Goal: Book appointment/travel/reservation

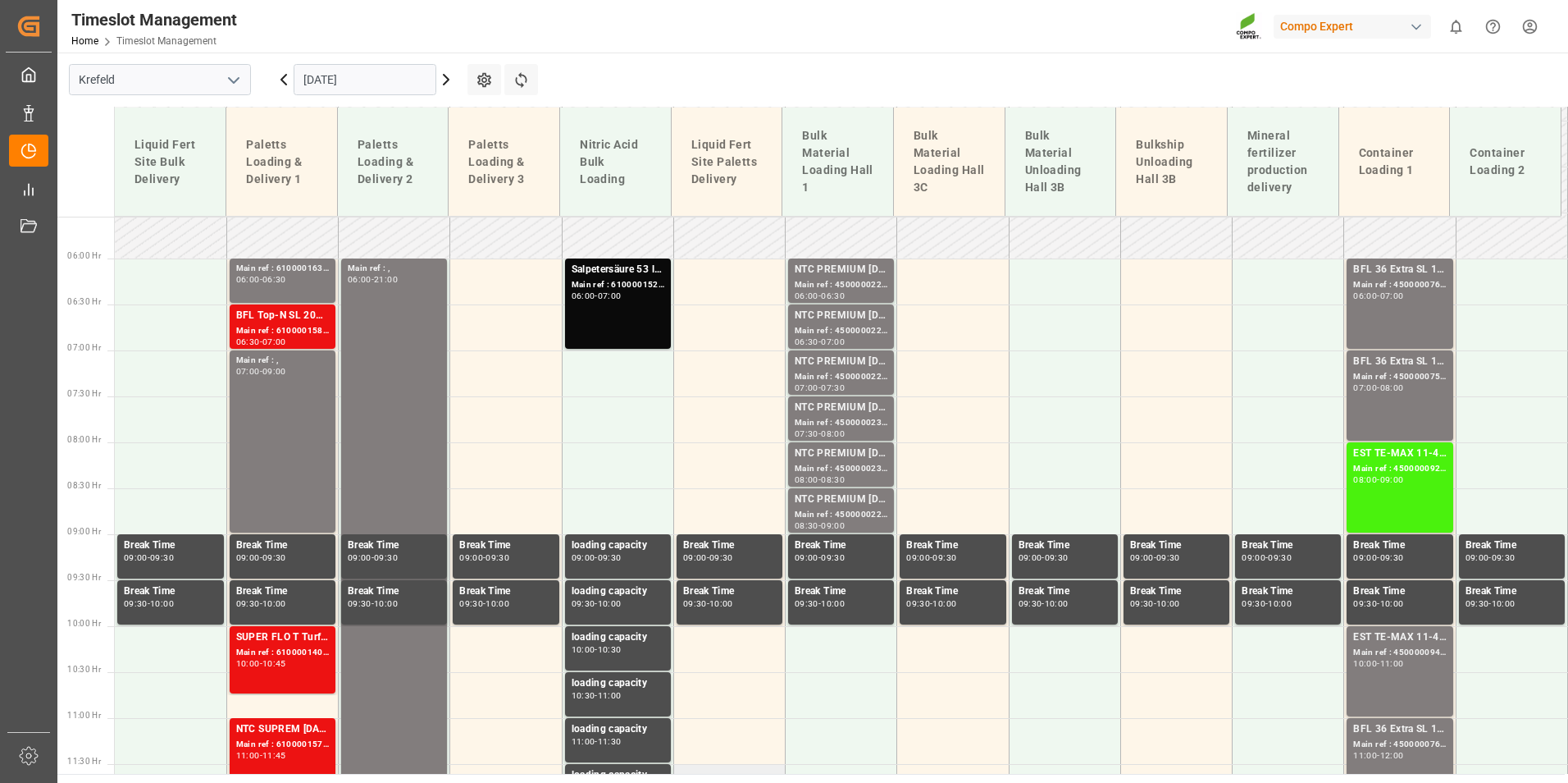
scroll to position [510, 0]
click at [1362, 380] on div "Main ref : 4500000757, 20000009712000000600" at bounding box center [1399, 376] width 92 height 14
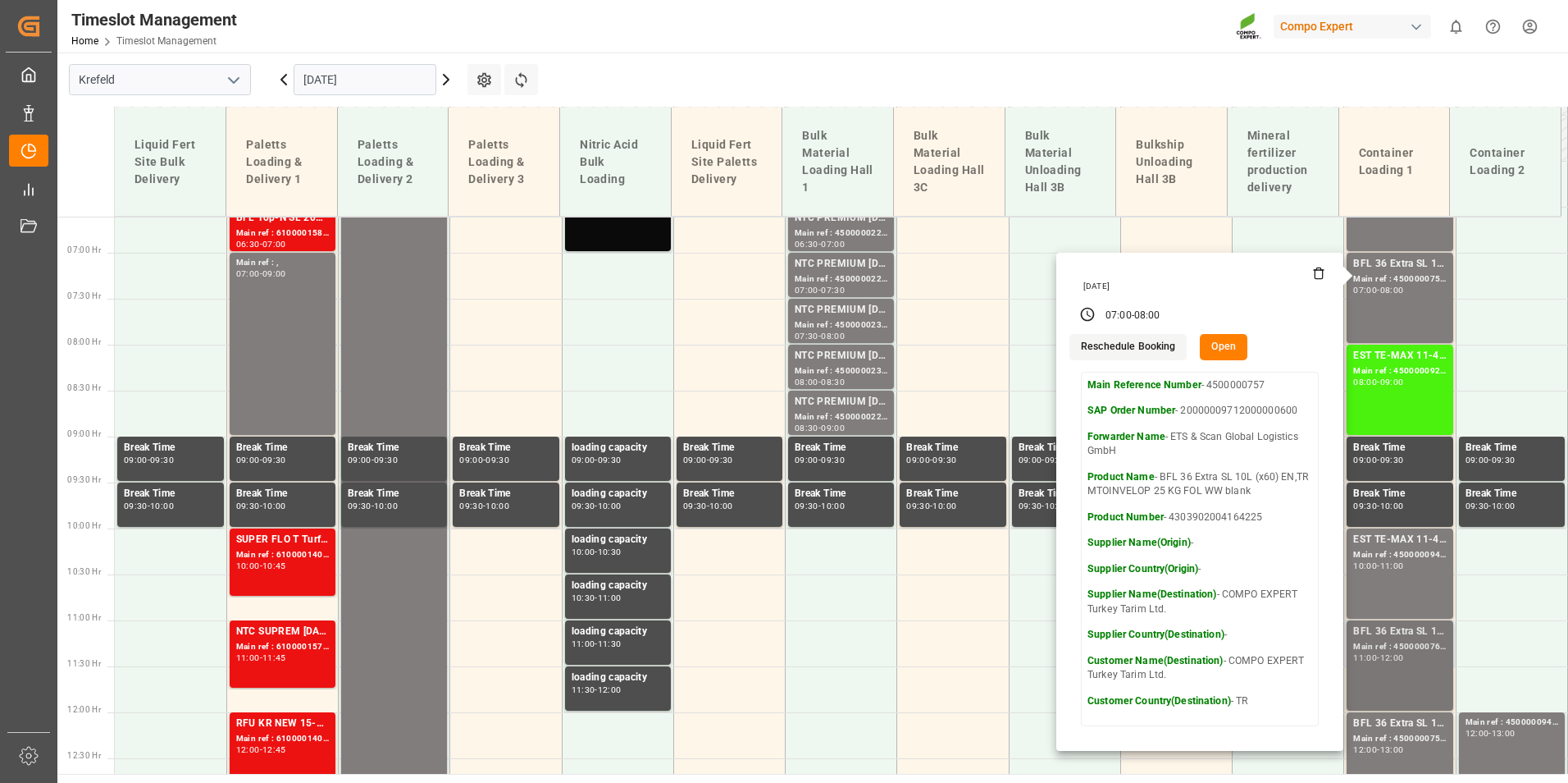
scroll to position [756, 0]
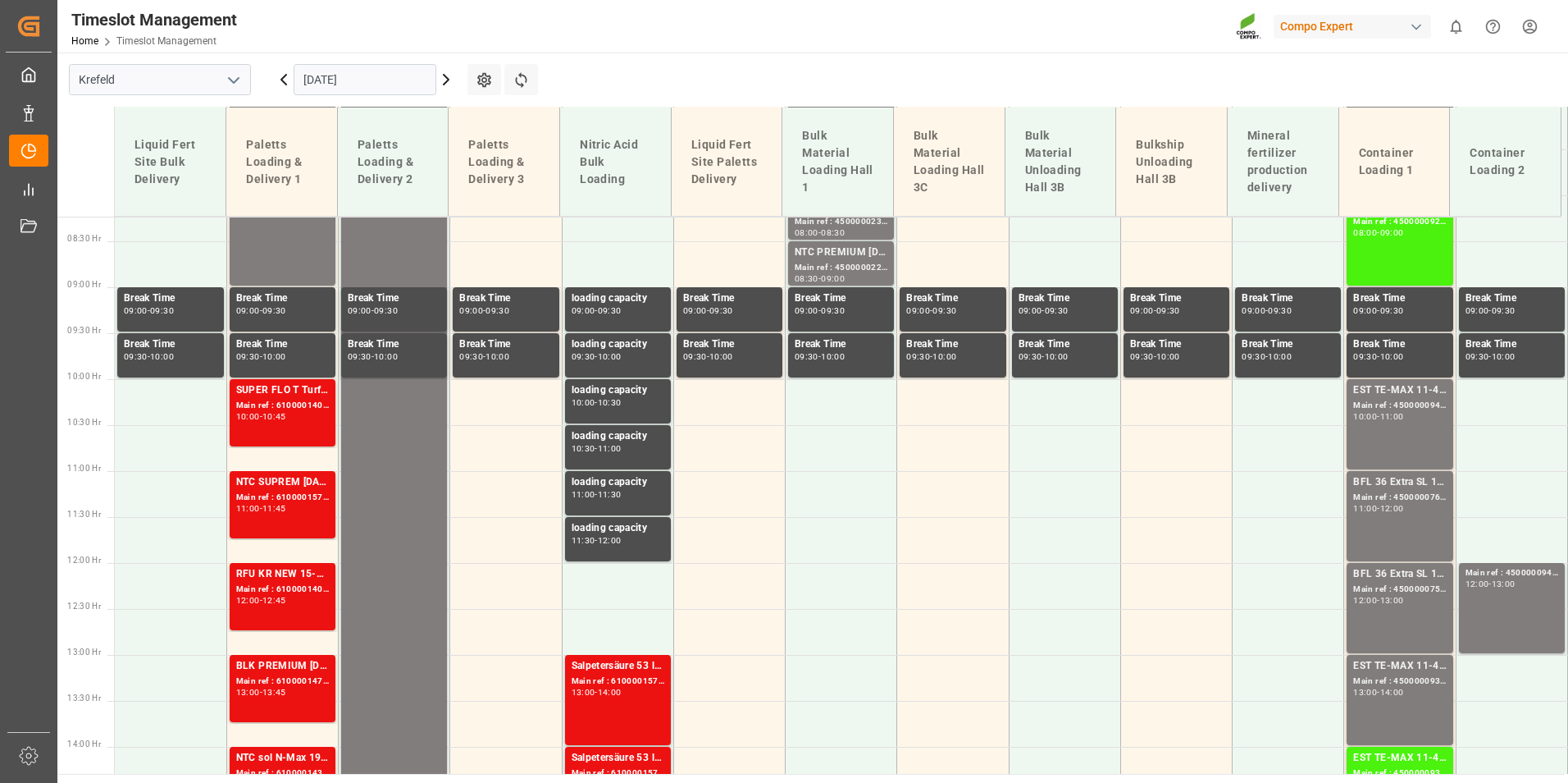
click at [1377, 417] on div "-" at bounding box center [1378, 417] width 3 height 7
click at [1395, 522] on div "BFL 36 Extra SL 10L (x60) EN,TR MTO Main ref : 4500000760, 20000006002000000600…" at bounding box center [1399, 515] width 92 height 84
click at [1420, 612] on div "BFL 36 Extra SL 10L (x60) EN,TR MTO Main ref : 4500000759, 20000006002000000600…" at bounding box center [1399, 607] width 92 height 84
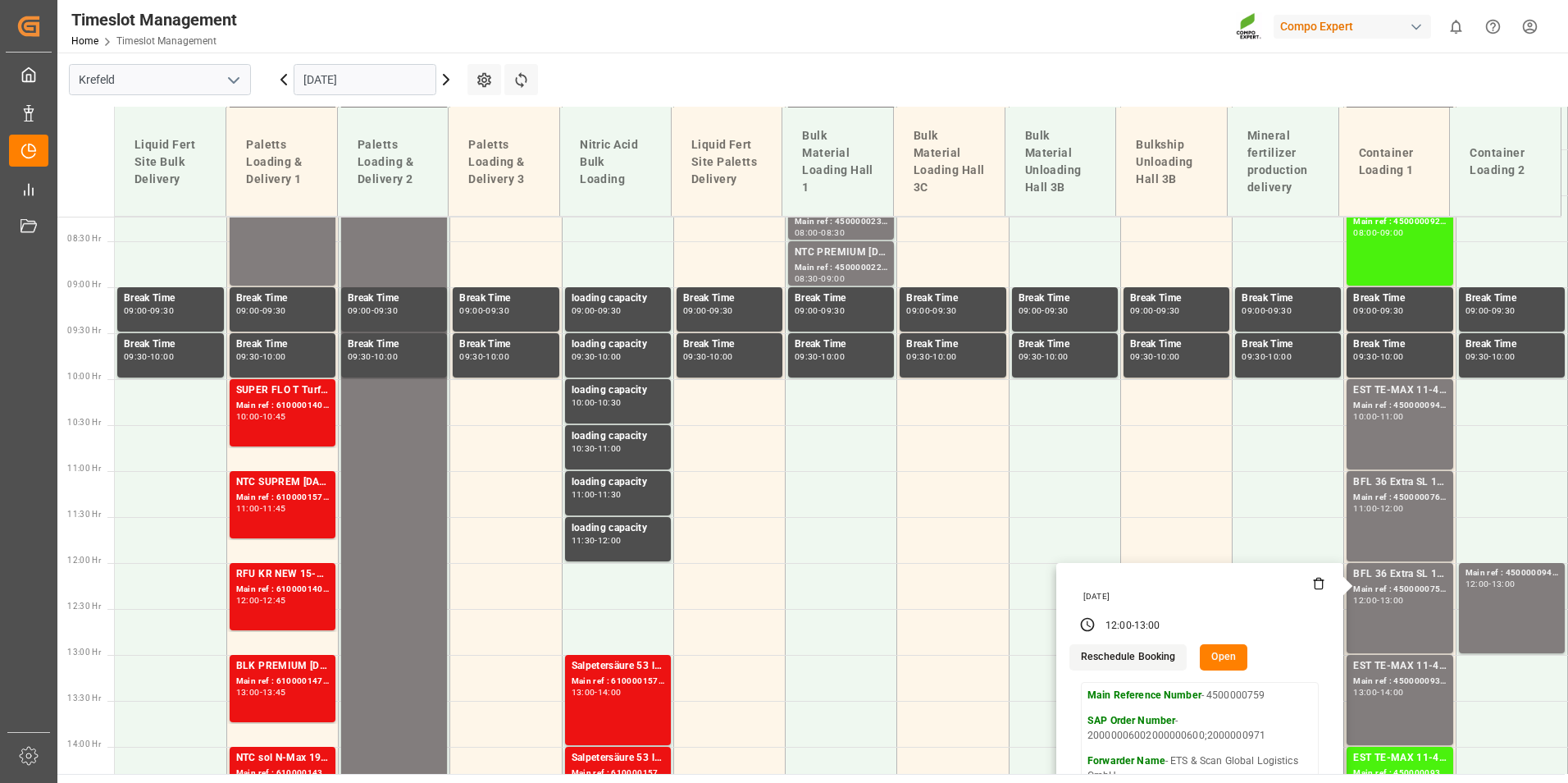
scroll to position [1003, 0]
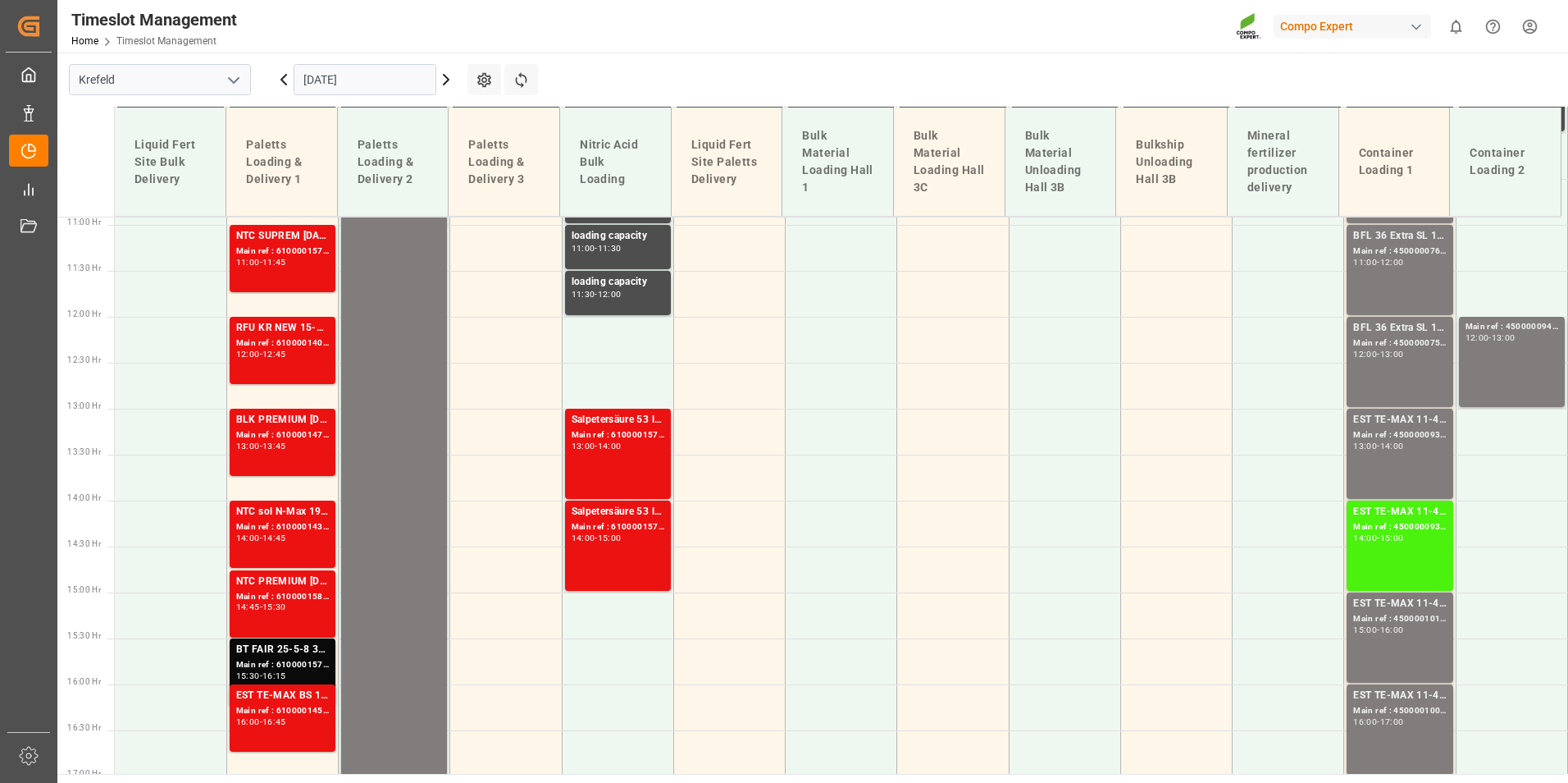
click at [1414, 459] on div "EST TE-MAX 11-48 20kg (x56) WW Main ref : 4500000933, 2000000976 13:00 - 14:00" at bounding box center [1399, 453] width 92 height 84
drag, startPoint x: 1428, startPoint y: 558, endPoint x: 1420, endPoint y: 549, distance: 12.0
click at [1420, 549] on div "EST TE-MAX 11-48 20kg (x56) WW Main ref : 4500000934, 2000000976 14:00 - 15:00" at bounding box center [1399, 545] width 92 height 84
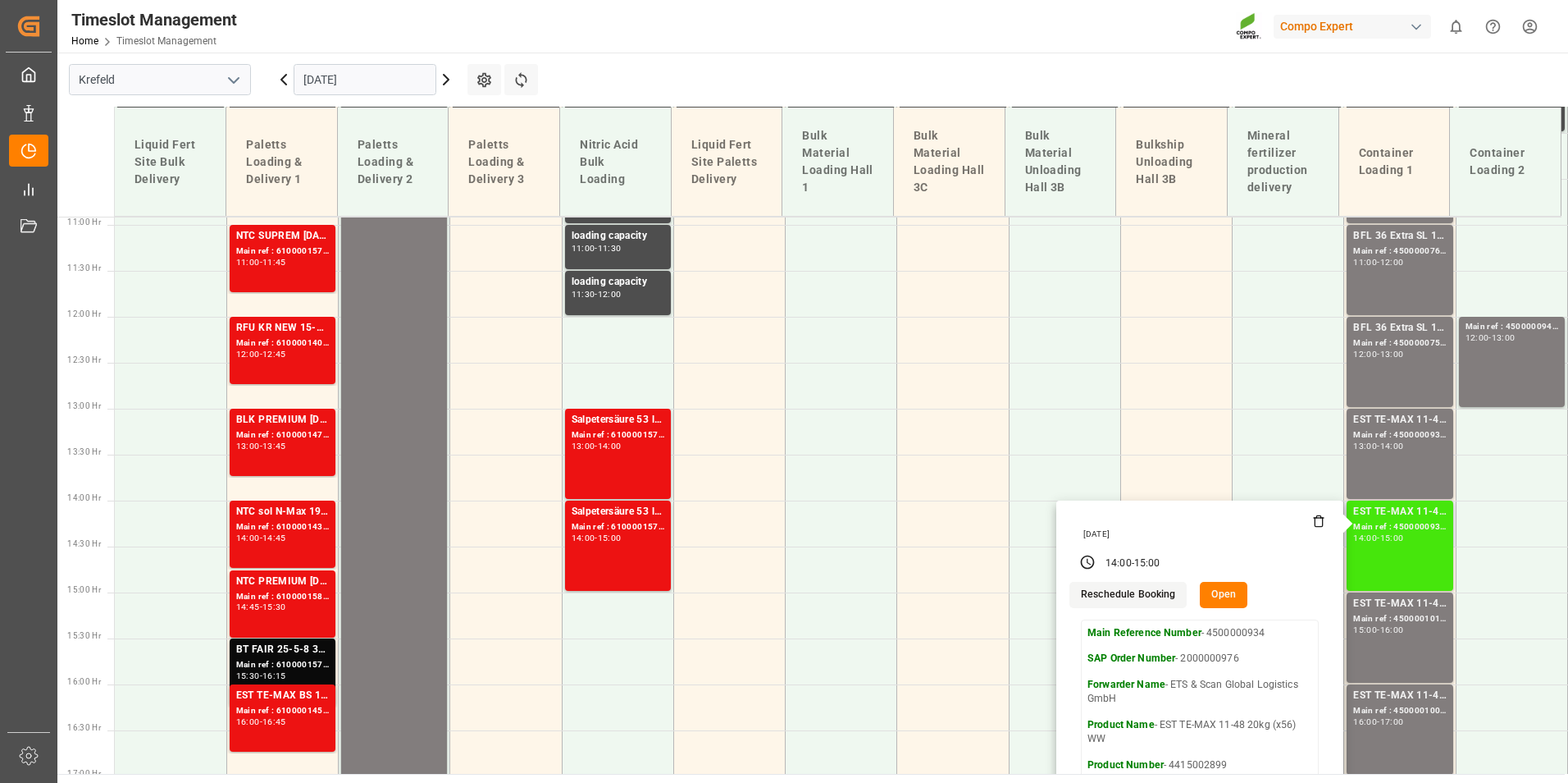
scroll to position [1166, 0]
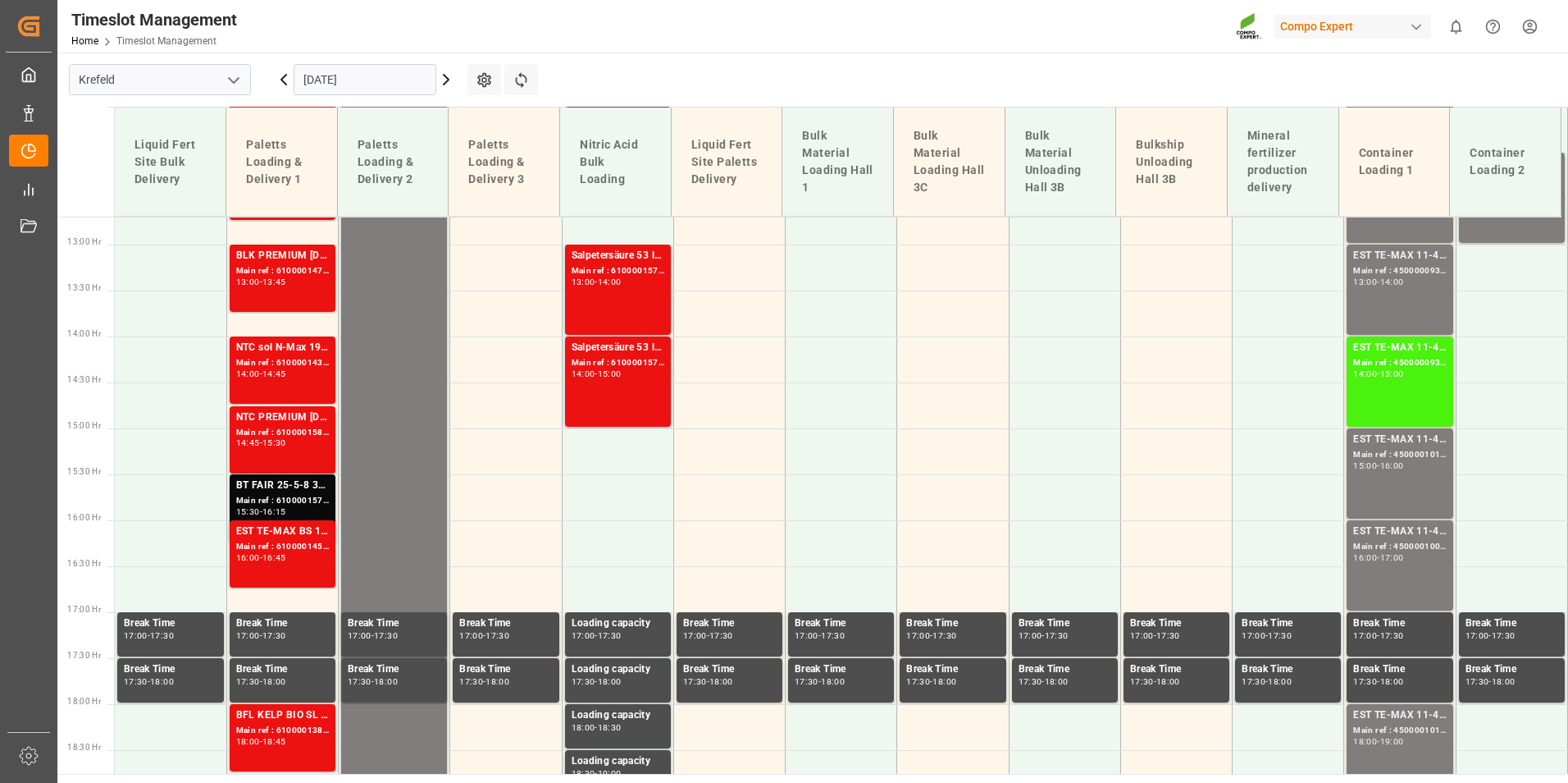
click at [1410, 471] on div "EST TE-MAX 11-48 20kg (x45) ES, PT MTO Main ref : 4500001011, 2000000381 15:00 …" at bounding box center [1399, 473] width 92 height 84
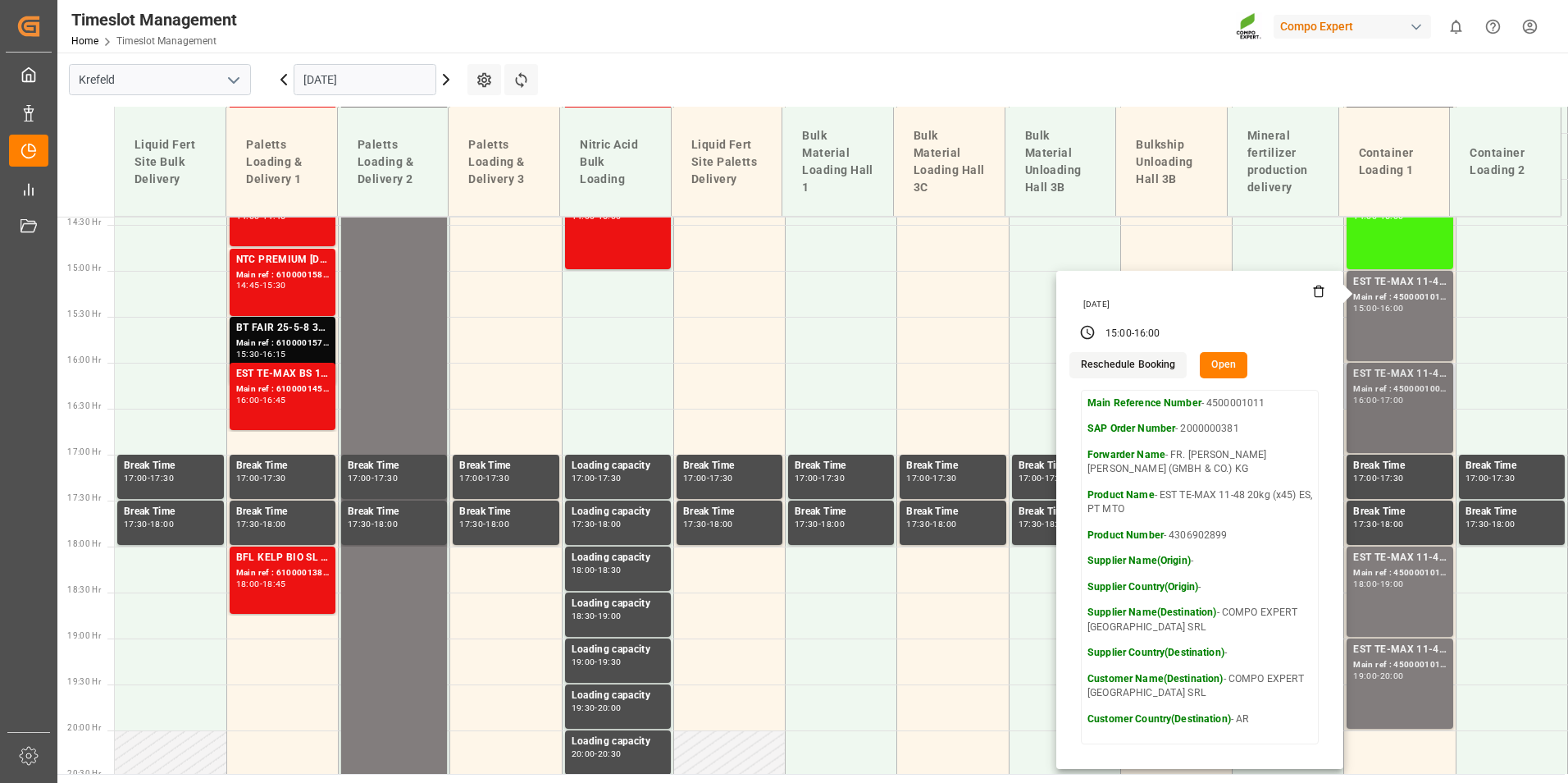
scroll to position [1331, 0]
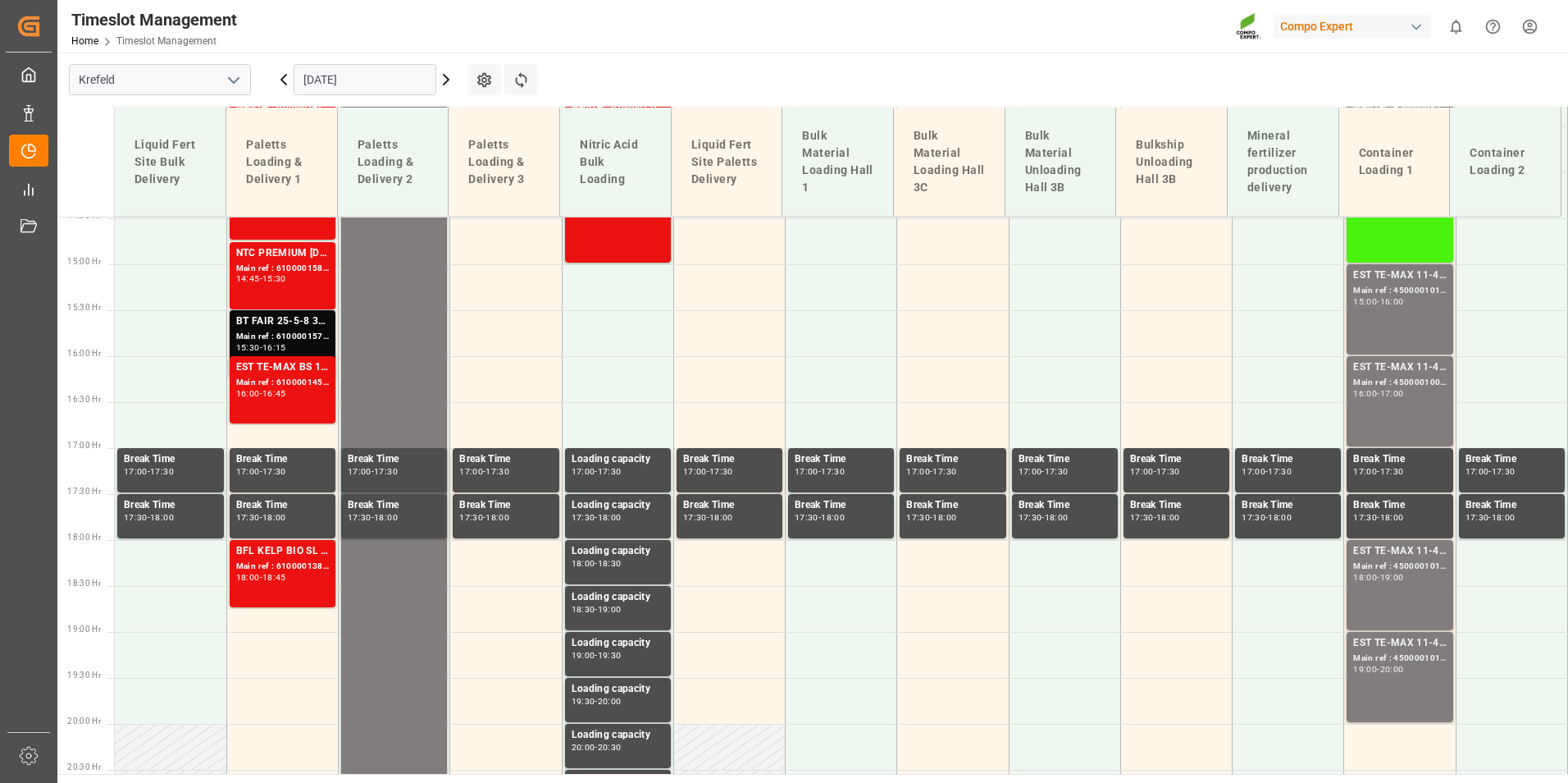
click at [1395, 414] on div "EST TE-MAX 11-48 20kg (x45) ES, PT MTO Main ref : 4500001009, 2000000381 16:00 …" at bounding box center [1399, 400] width 92 height 84
click at [1403, 576] on div "19:00" at bounding box center [1392, 577] width 23 height 7
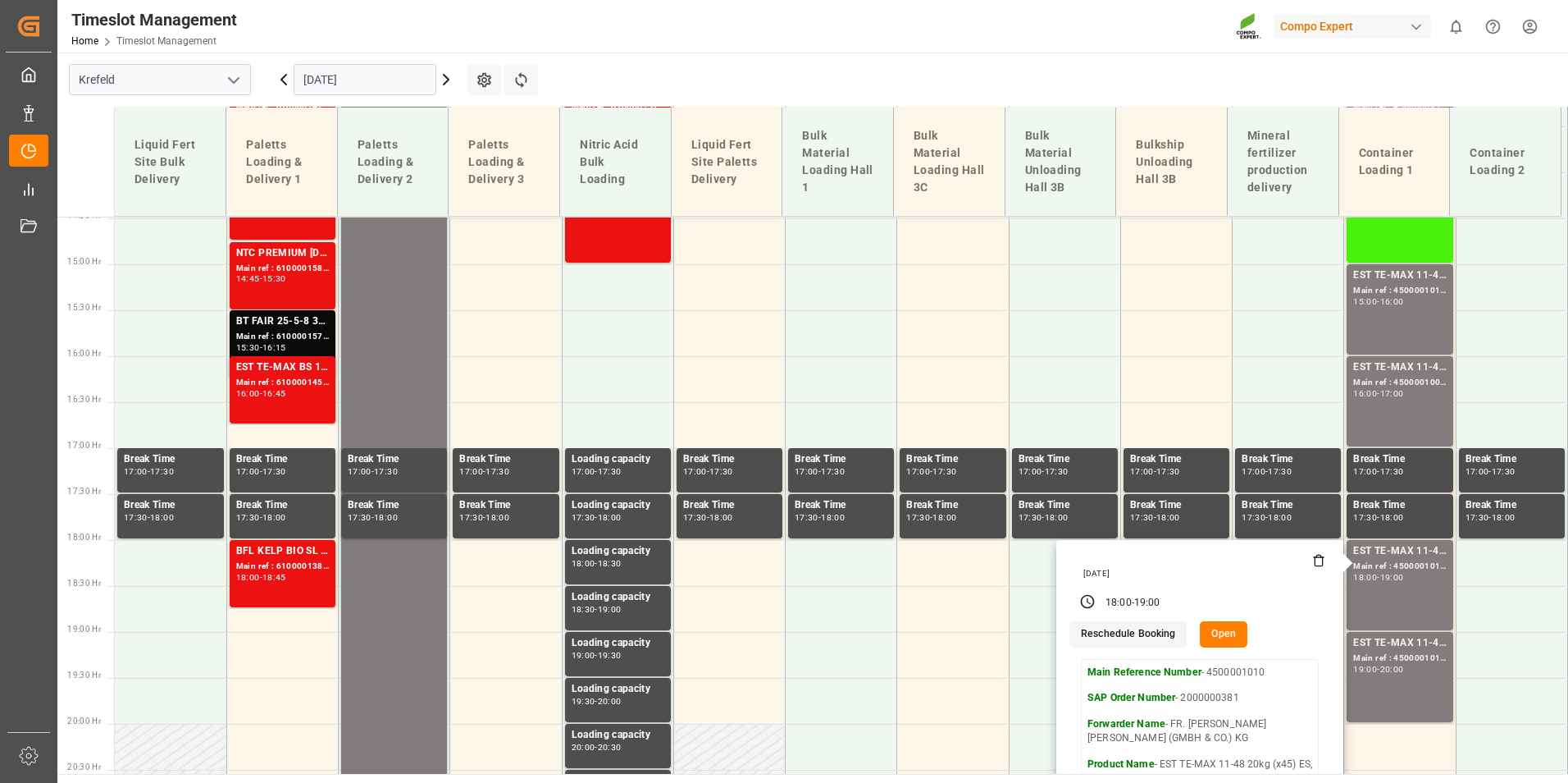
click at [851, 34] on div "Timeslot Management Home Timeslot Management Compo Expert 0 Notifications Only …" at bounding box center [807, 26] width 1522 height 52
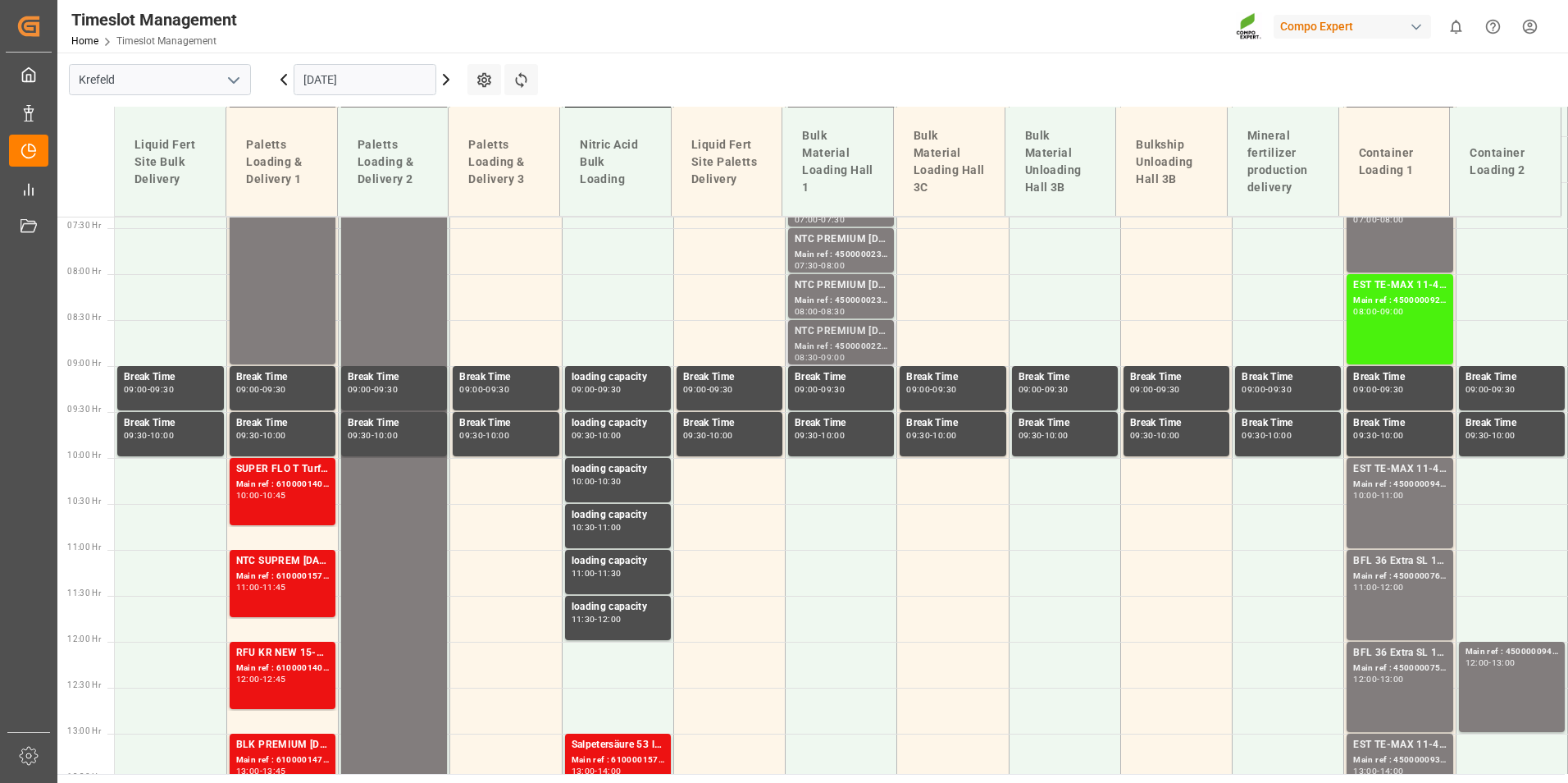
scroll to position [674, 0]
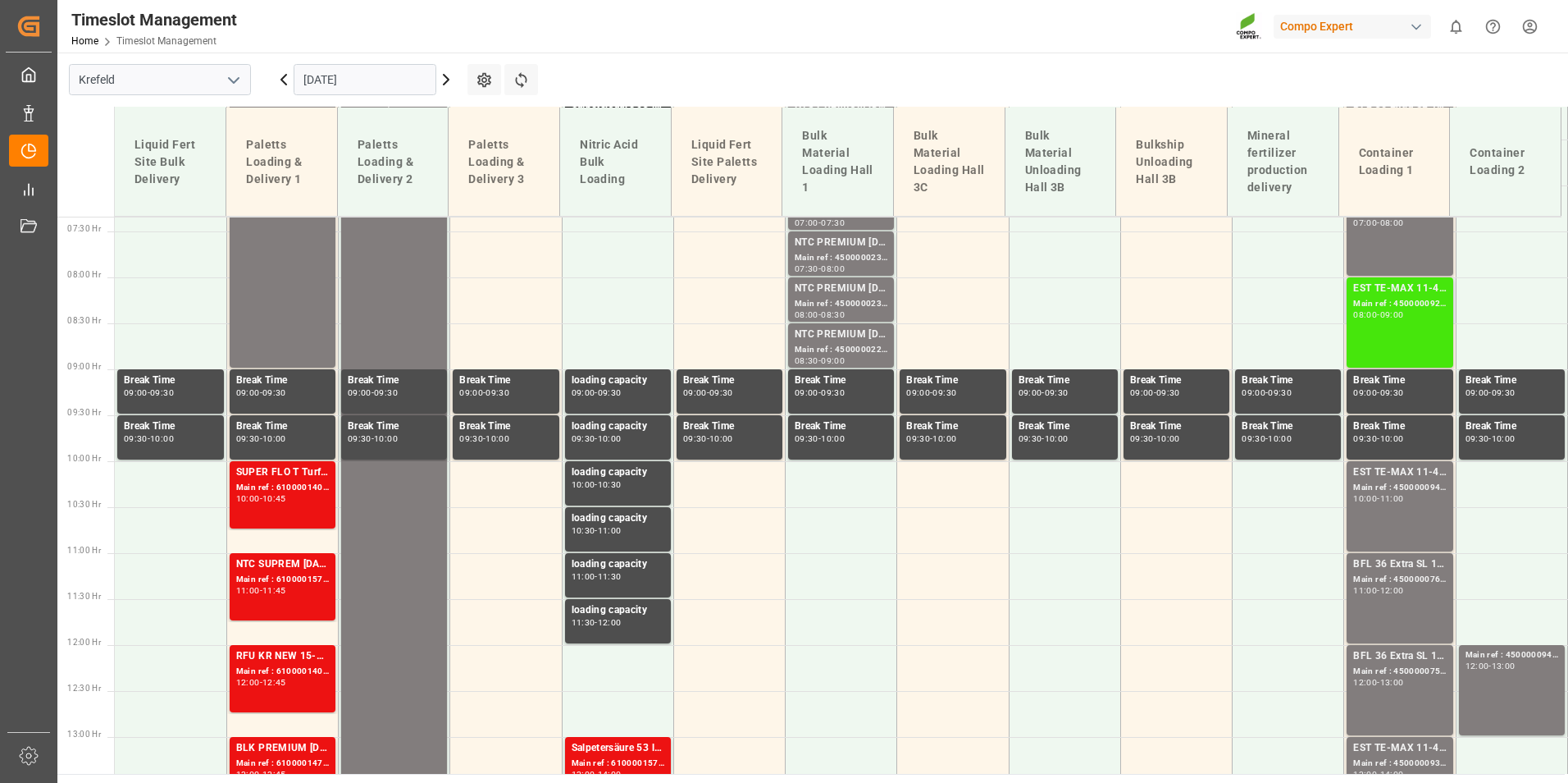
click at [1394, 334] on div "EST TE-MAX 11-48 20kg (x56) WW Main ref : 4500000929, 2000000976 08:00 - 09:00" at bounding box center [1399, 322] width 92 height 84
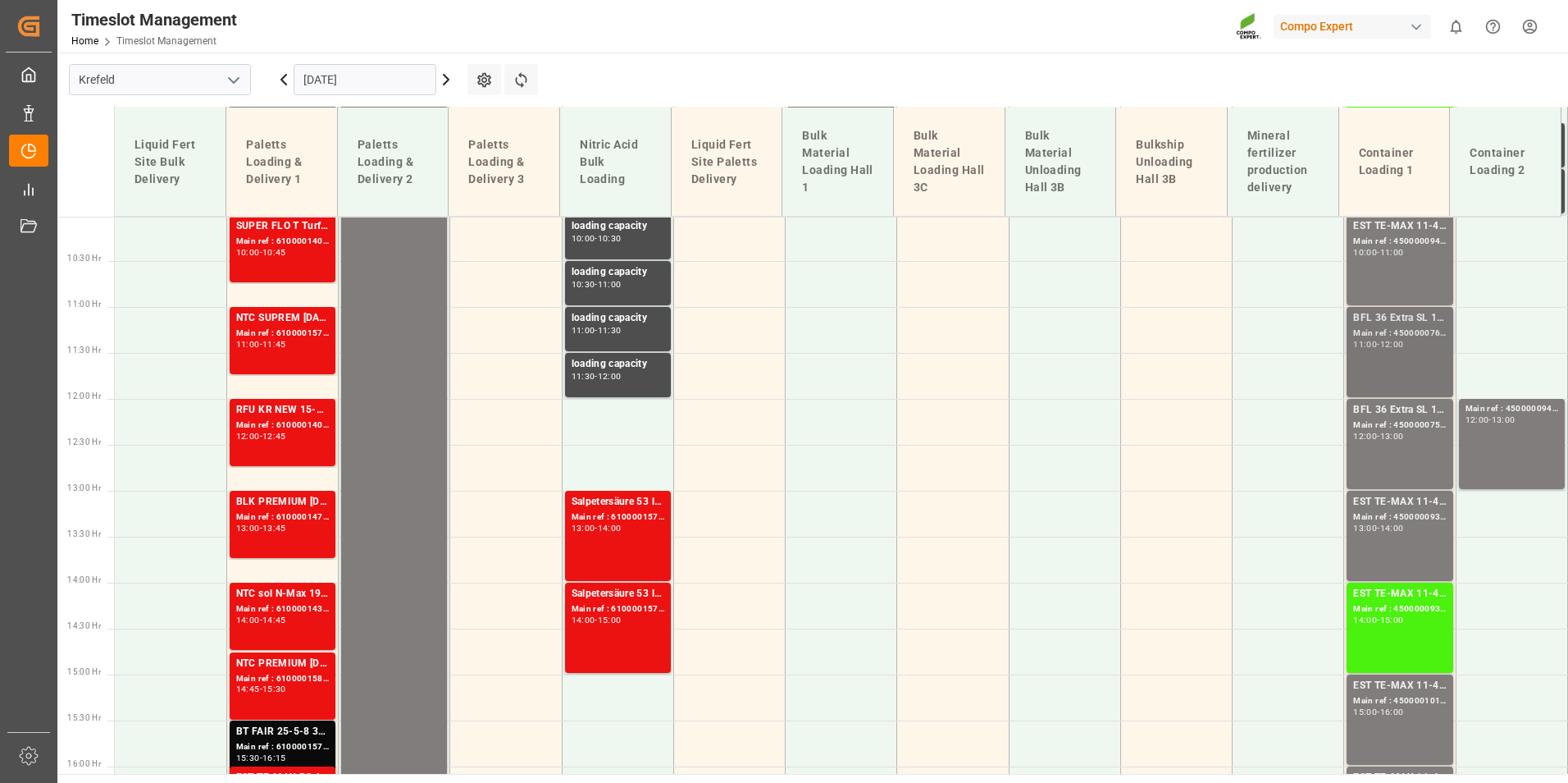
click at [1385, 366] on div "BFL 36 Extra SL 10L (x60) EN,TR MTO Main ref : 4500000760, 20000006002000000600…" at bounding box center [1399, 351] width 92 height 84
click at [1393, 439] on div "13:00" at bounding box center [1392, 436] width 23 height 7
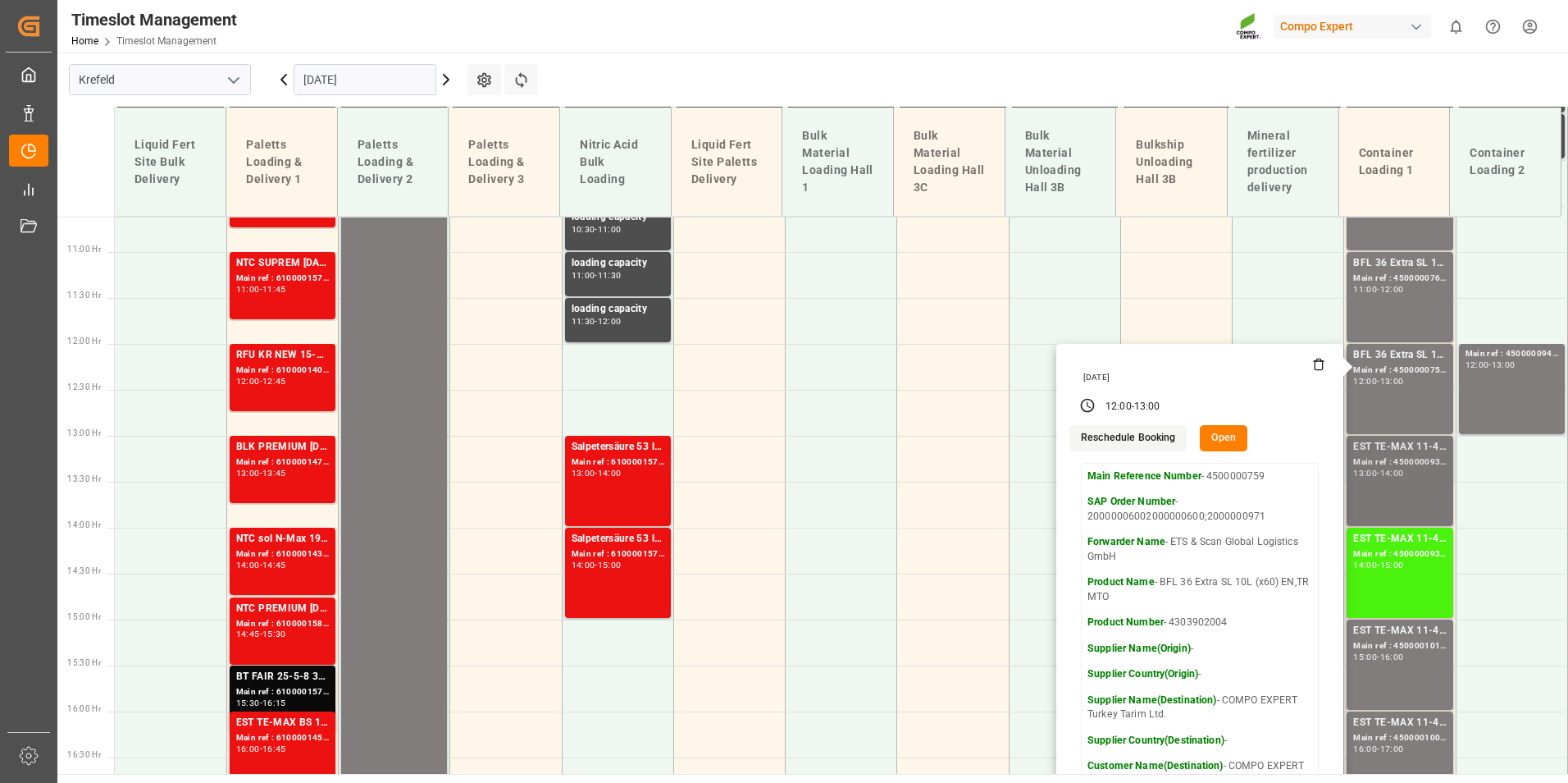
scroll to position [1003, 0]
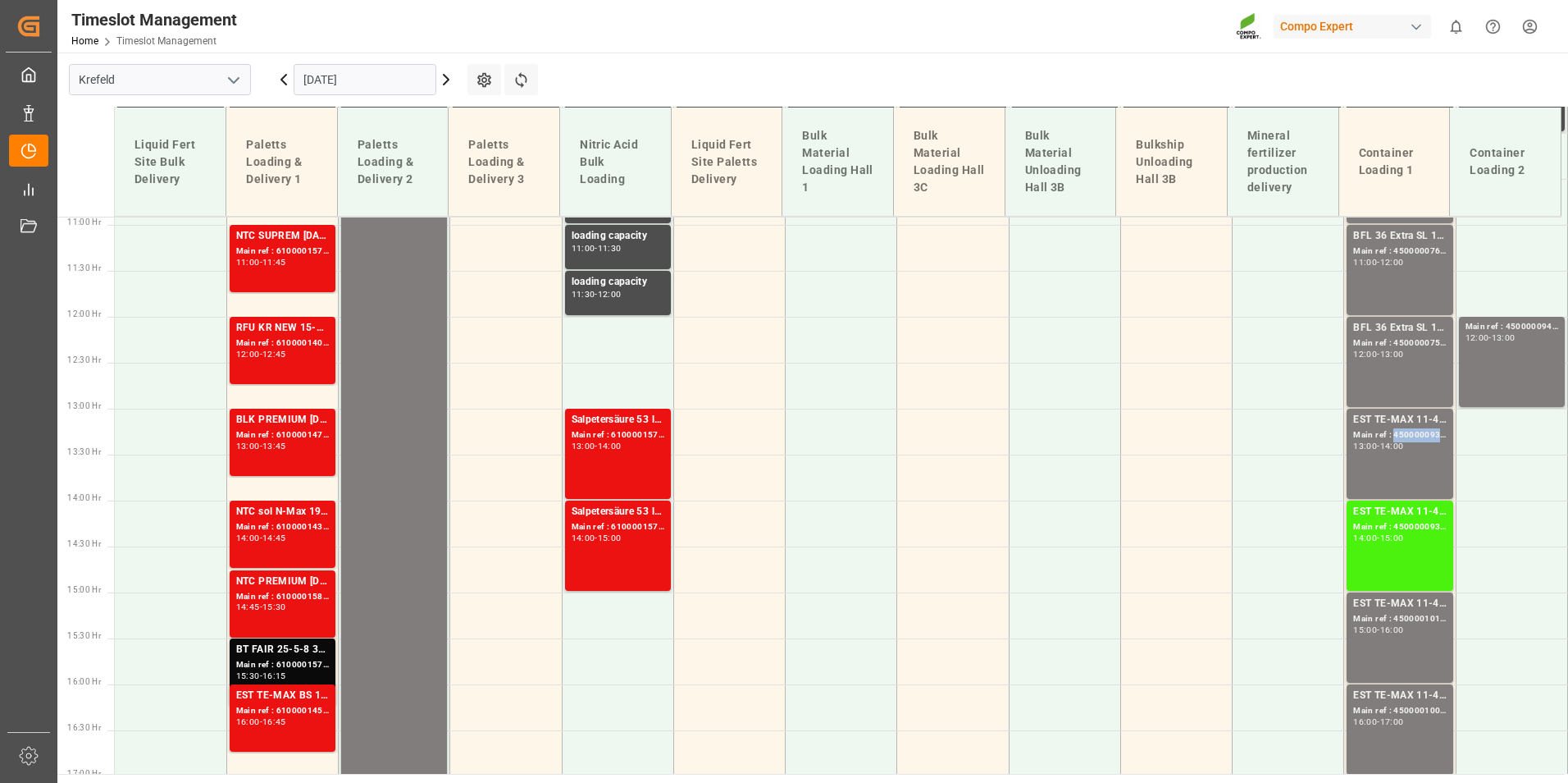
click at [1389, 435] on div "Main ref : 4500000933, 2000000976" at bounding box center [1399, 435] width 92 height 14
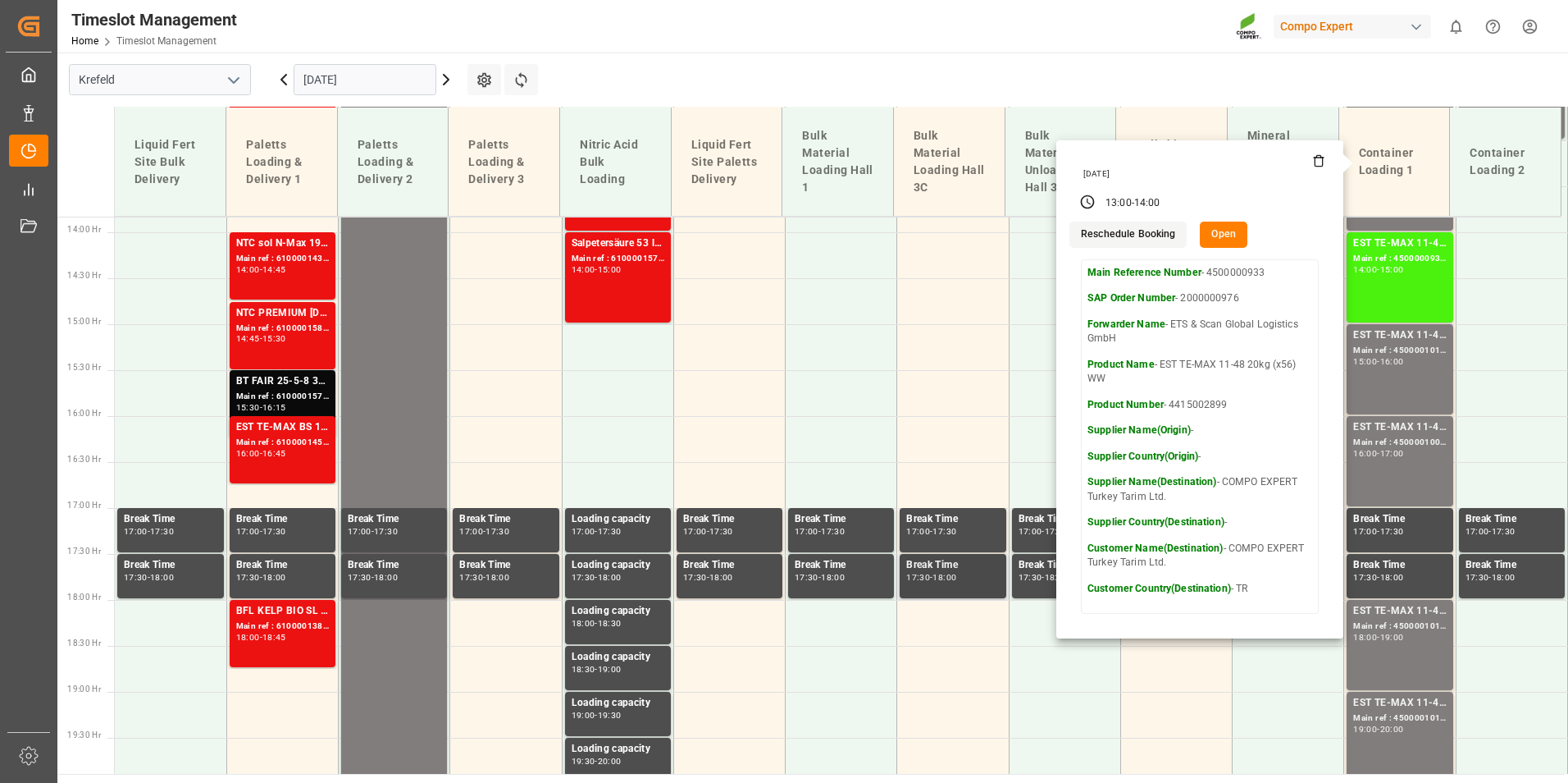
scroll to position [1412, 0]
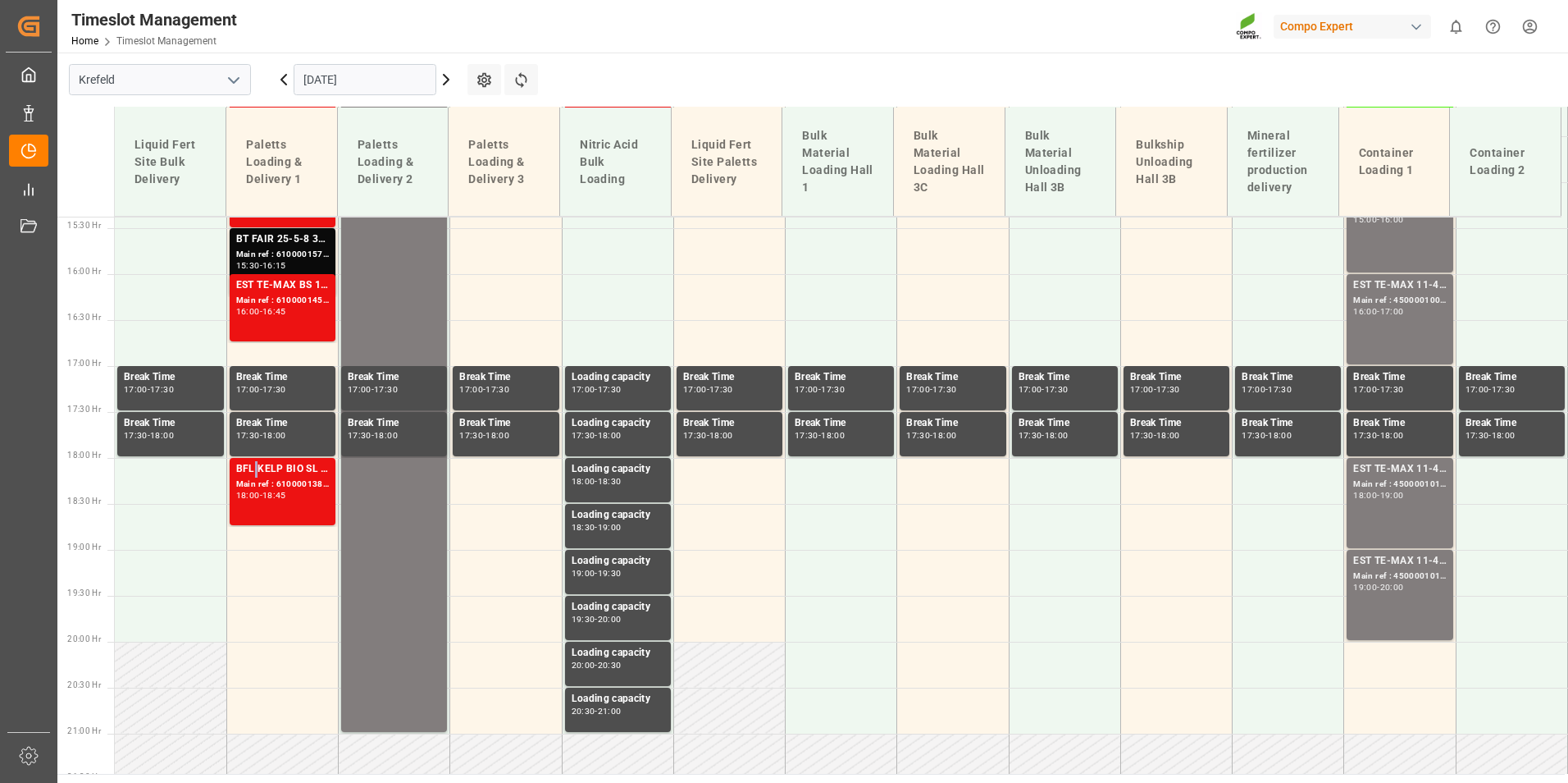
click at [254, 462] on div "BFL KELP BIO SL (2024) 10L (x60) ES,PT;BFL AKTIV [DATE] SL 10L (x60) ES,PT;BFL …" at bounding box center [282, 470] width 92 height 16
click at [285, 83] on icon at bounding box center [283, 79] width 4 height 10
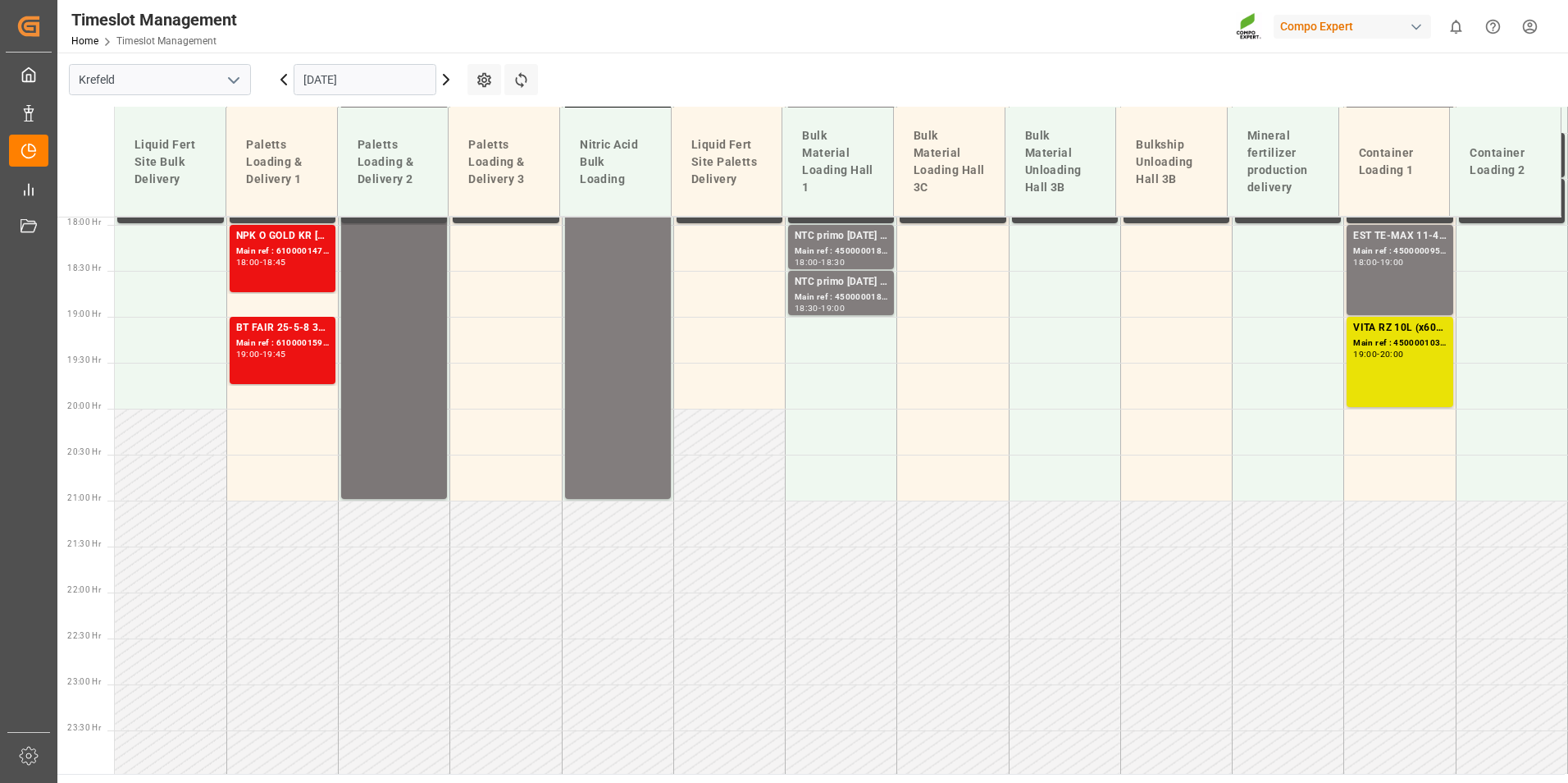
scroll to position [1650, 0]
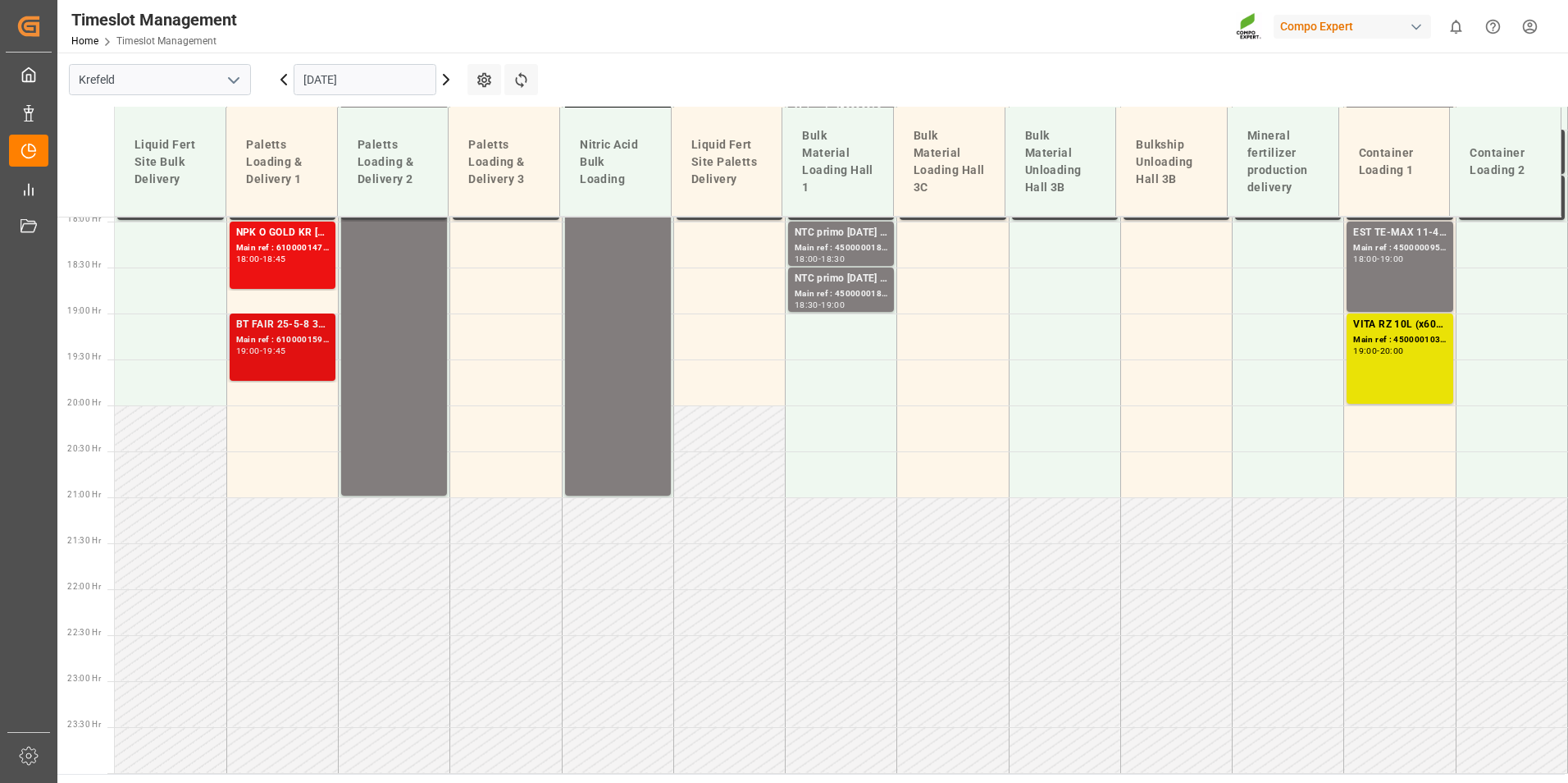
click at [304, 313] on div "BT FAIR 25-5-8 35%UH 3M 25kg (x40) INTSUPER FLO T Turf BS 20kg (x50) INTFLO Spo…" at bounding box center [283, 347] width 106 height 67
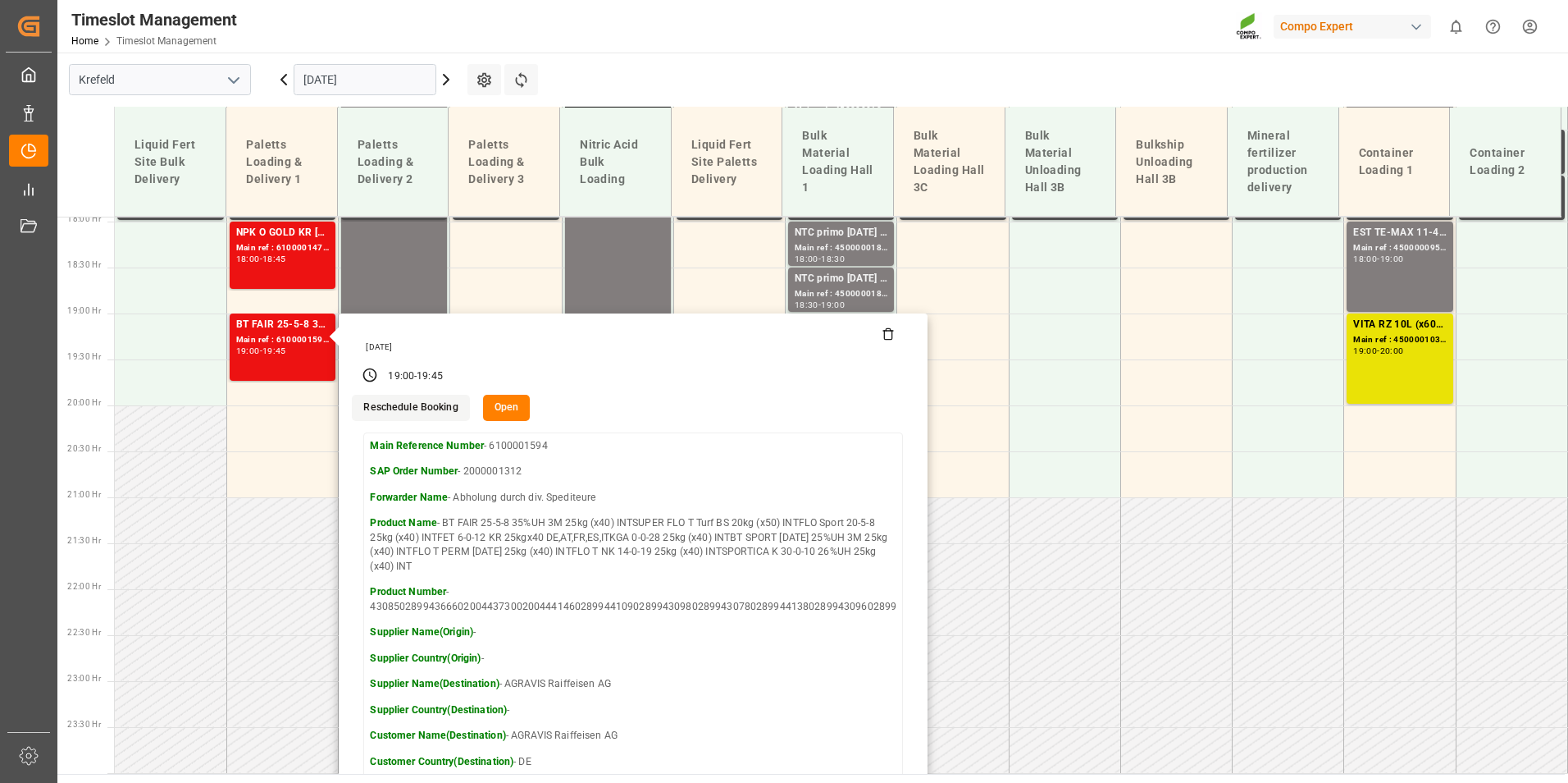
click at [502, 409] on button "Open" at bounding box center [506, 408] width 48 height 26
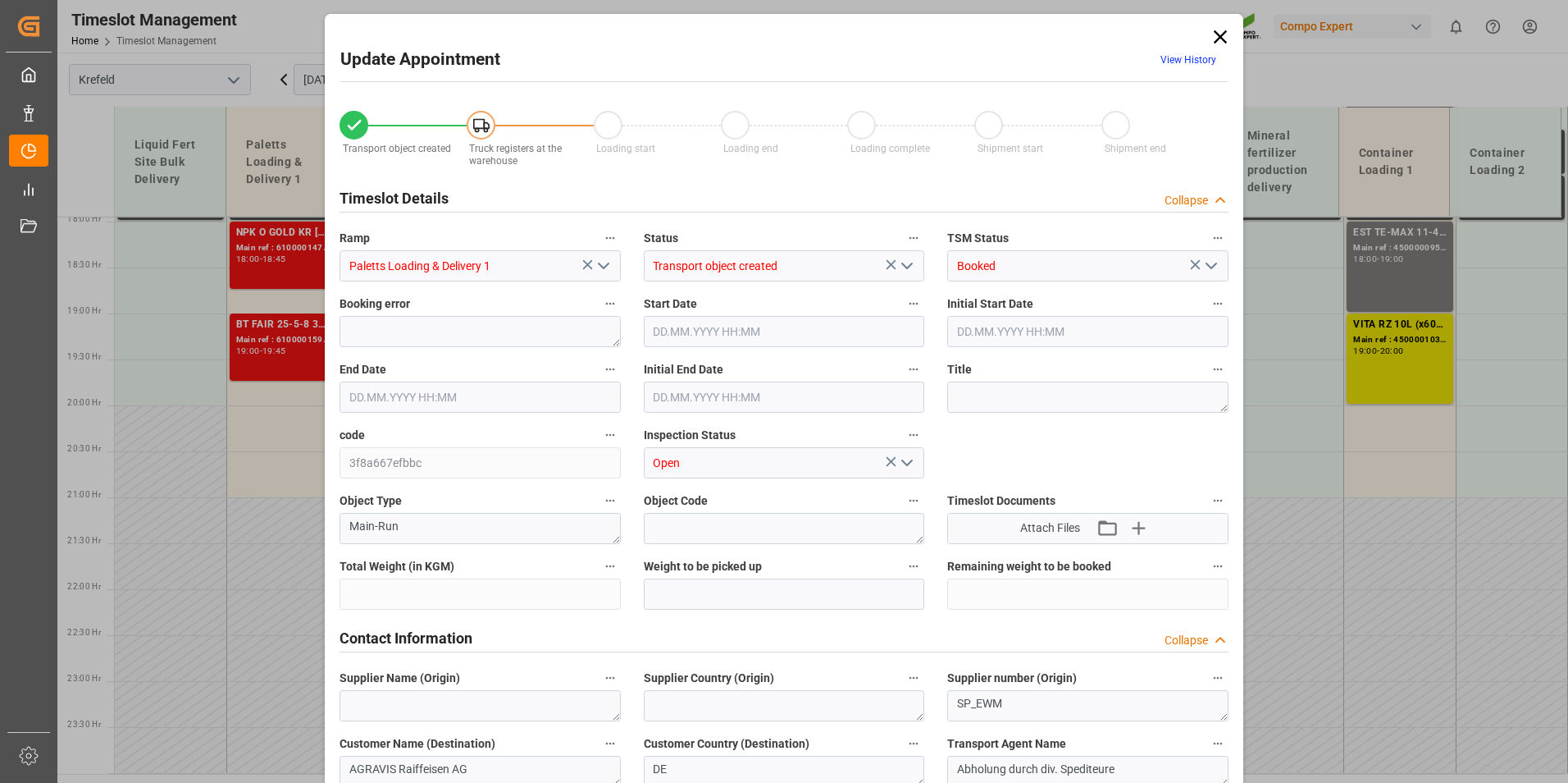
type input "43958.2"
type input "0"
type input "[DATE] 19:00"
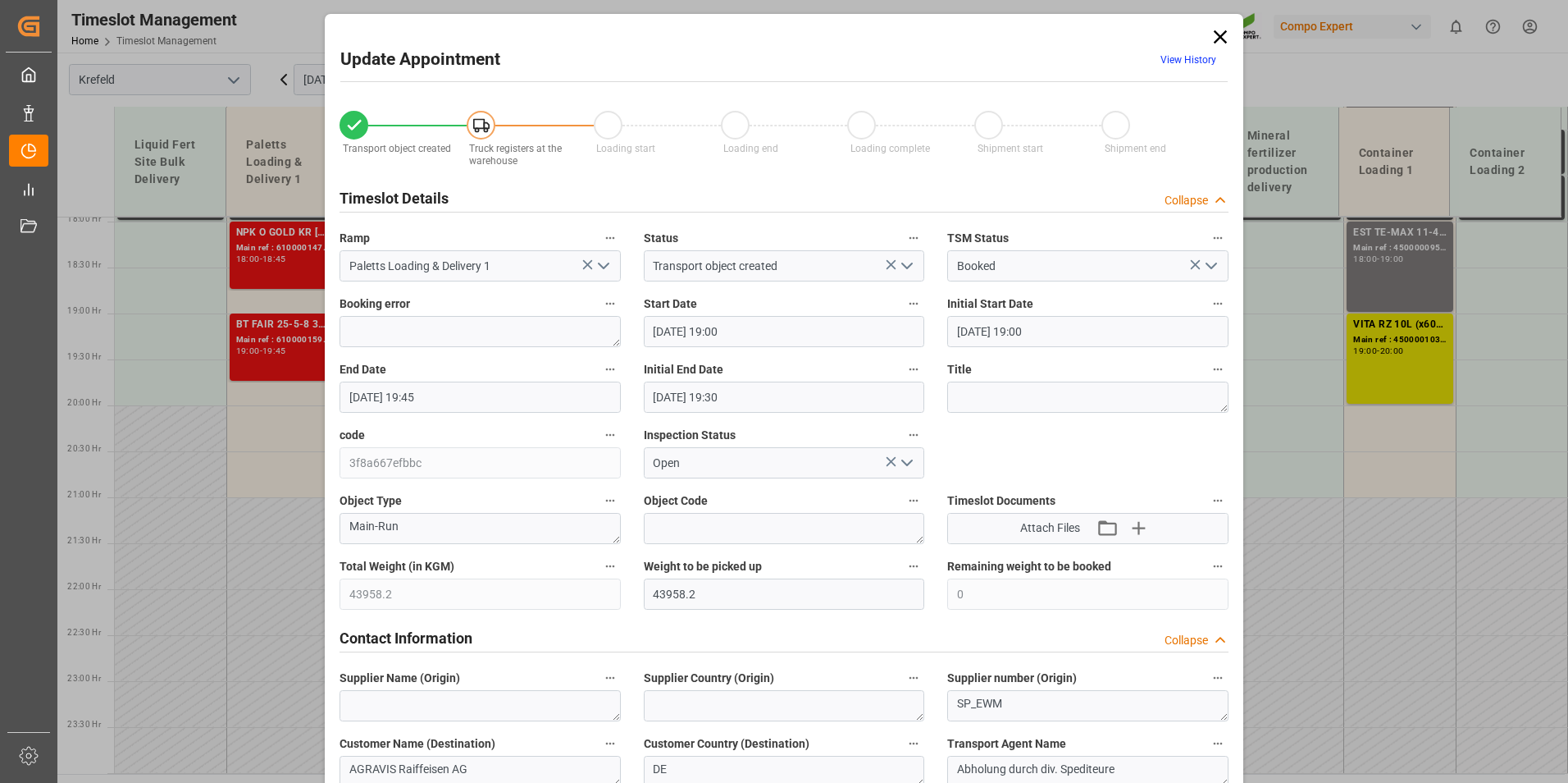
type input "[DATE] 19:00"
type input "[DATE] 19:45"
type input "[DATE] 19:30"
type input "[DATE] 08:47"
type input "[DATE] 13:39"
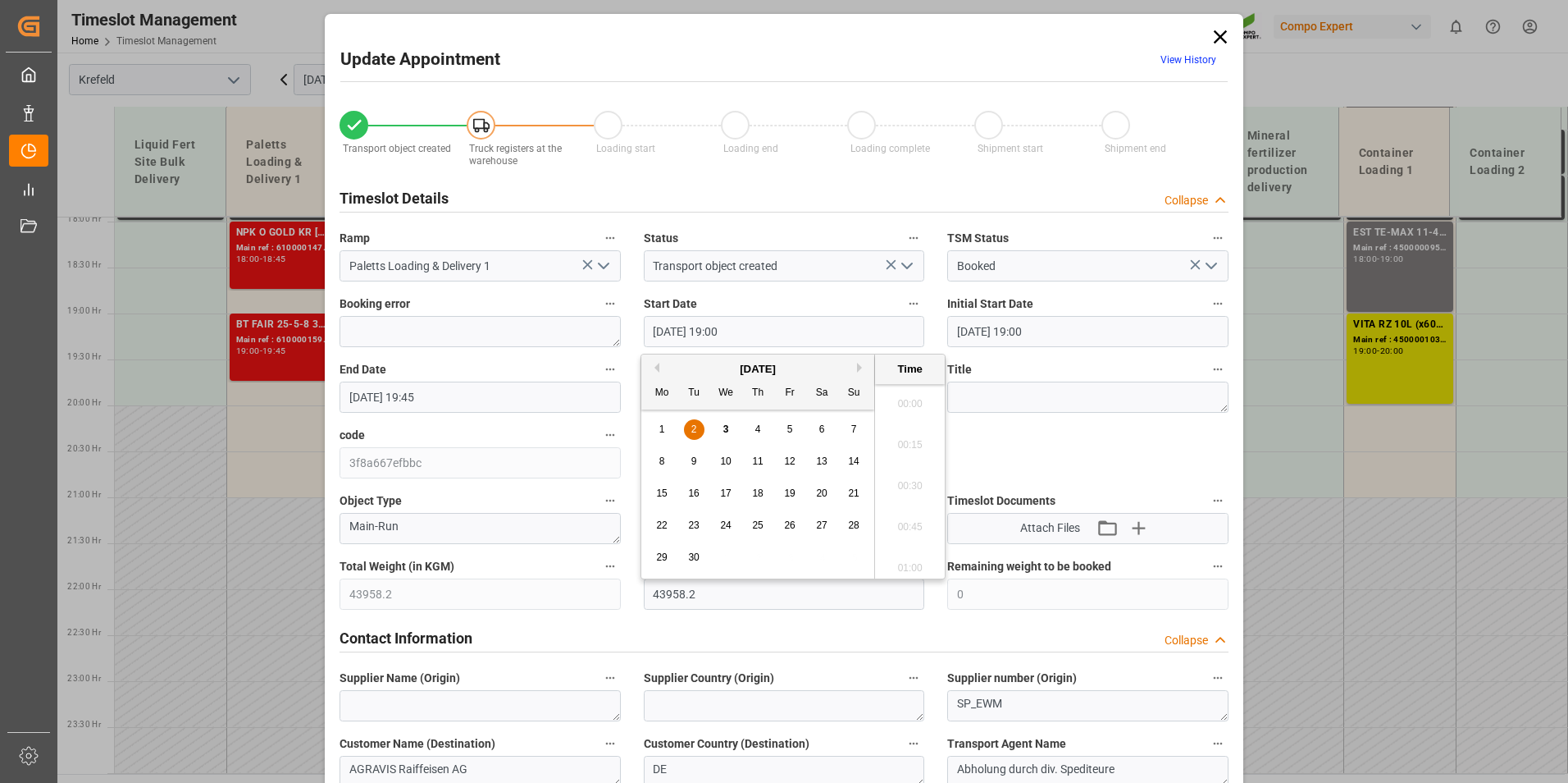
click at [737, 321] on input "[DATE] 19:00" at bounding box center [784, 331] width 281 height 31
click at [723, 433] on span "3" at bounding box center [726, 429] width 5 height 12
type input "[DATE] 19:00"
click at [902, 472] on li "19:00" at bounding box center [910, 481] width 70 height 41
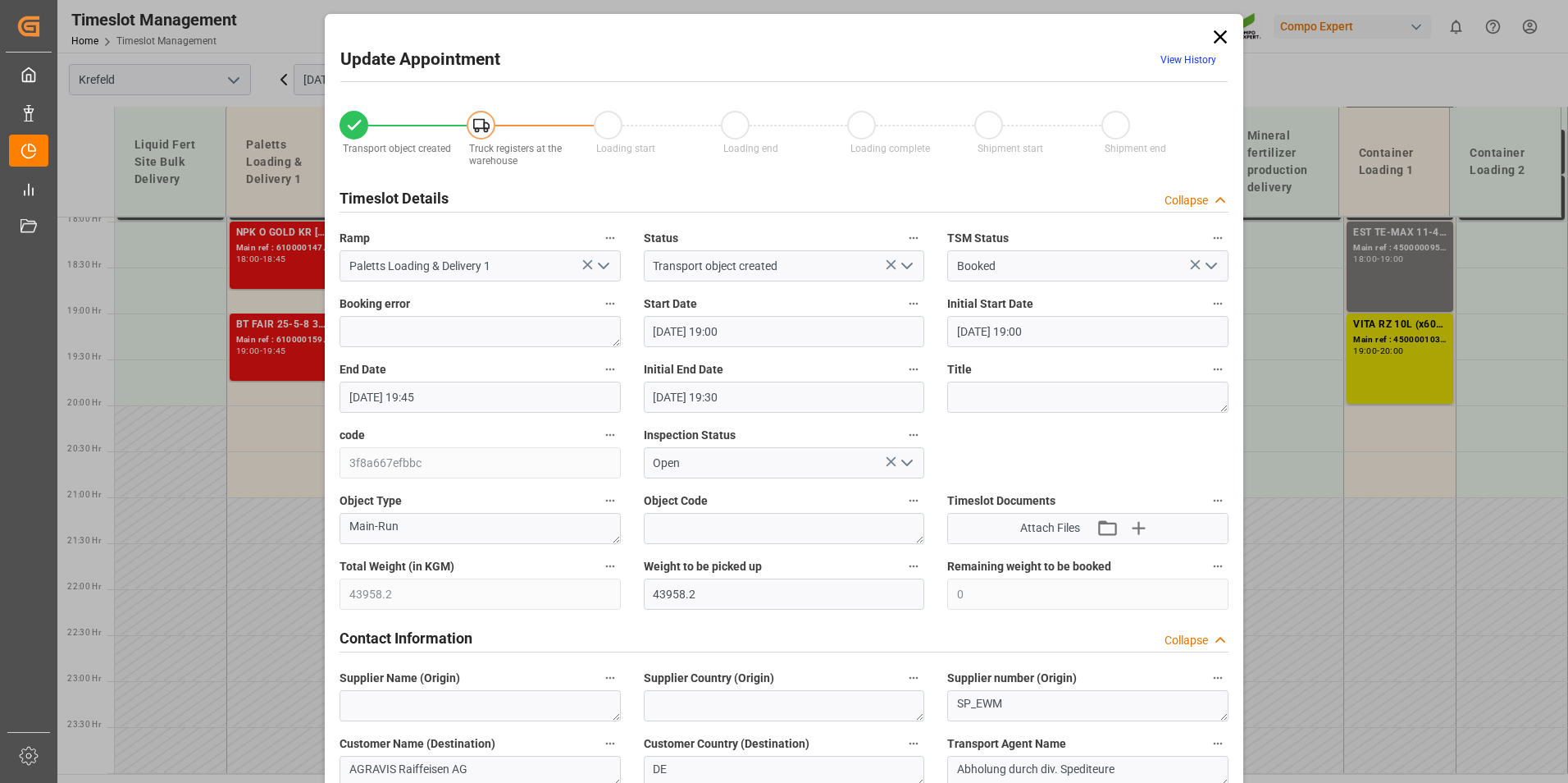
click at [542, 399] on input "[DATE] 19:45" at bounding box center [479, 397] width 281 height 31
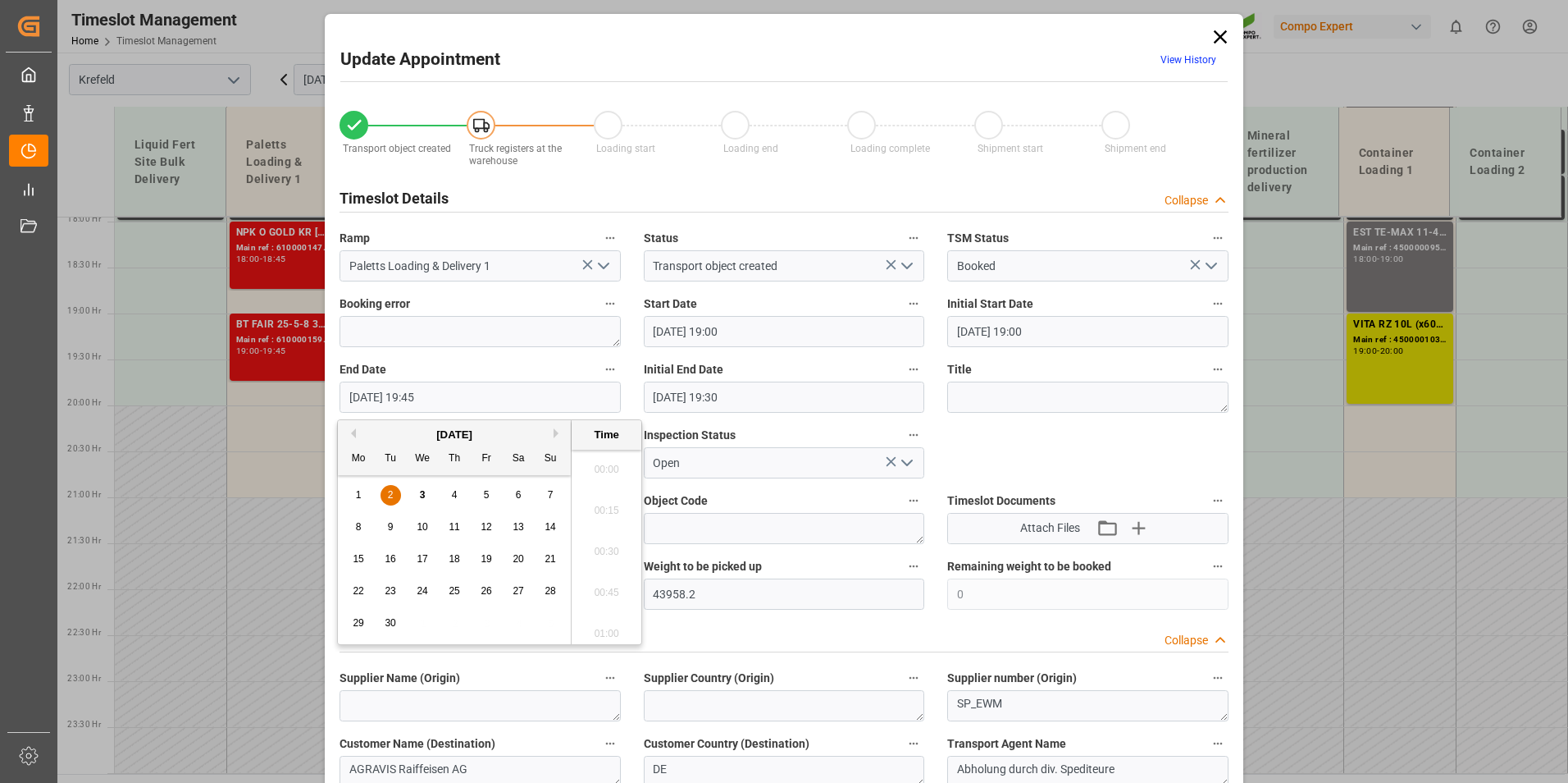
scroll to position [3164, 0]
click at [422, 488] on div "3" at bounding box center [423, 496] width 21 height 20
type input "[DATE] 19:45"
click at [608, 537] on li "19:45" at bounding box center [607, 547] width 70 height 41
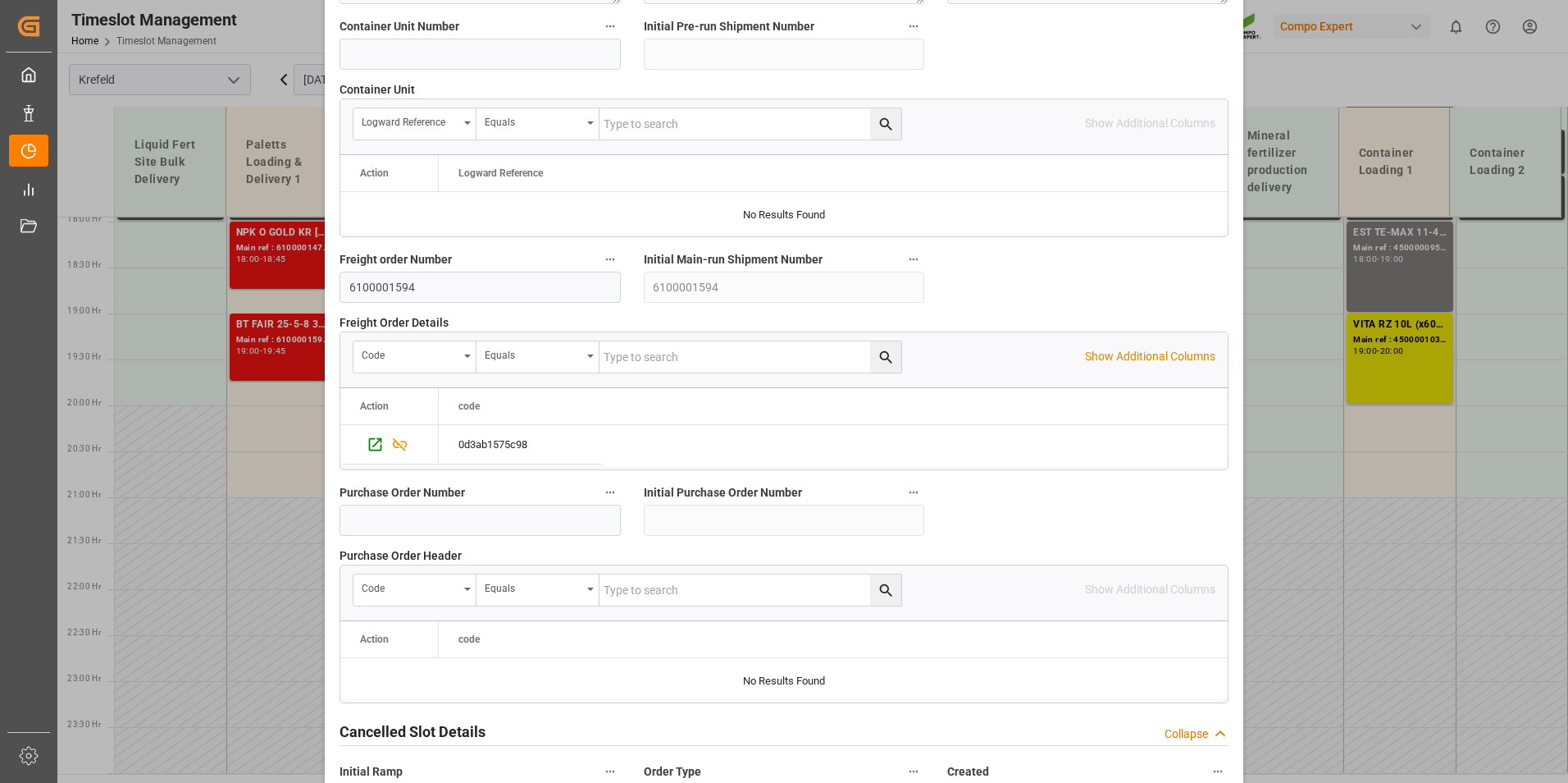
scroll to position [1494, 0]
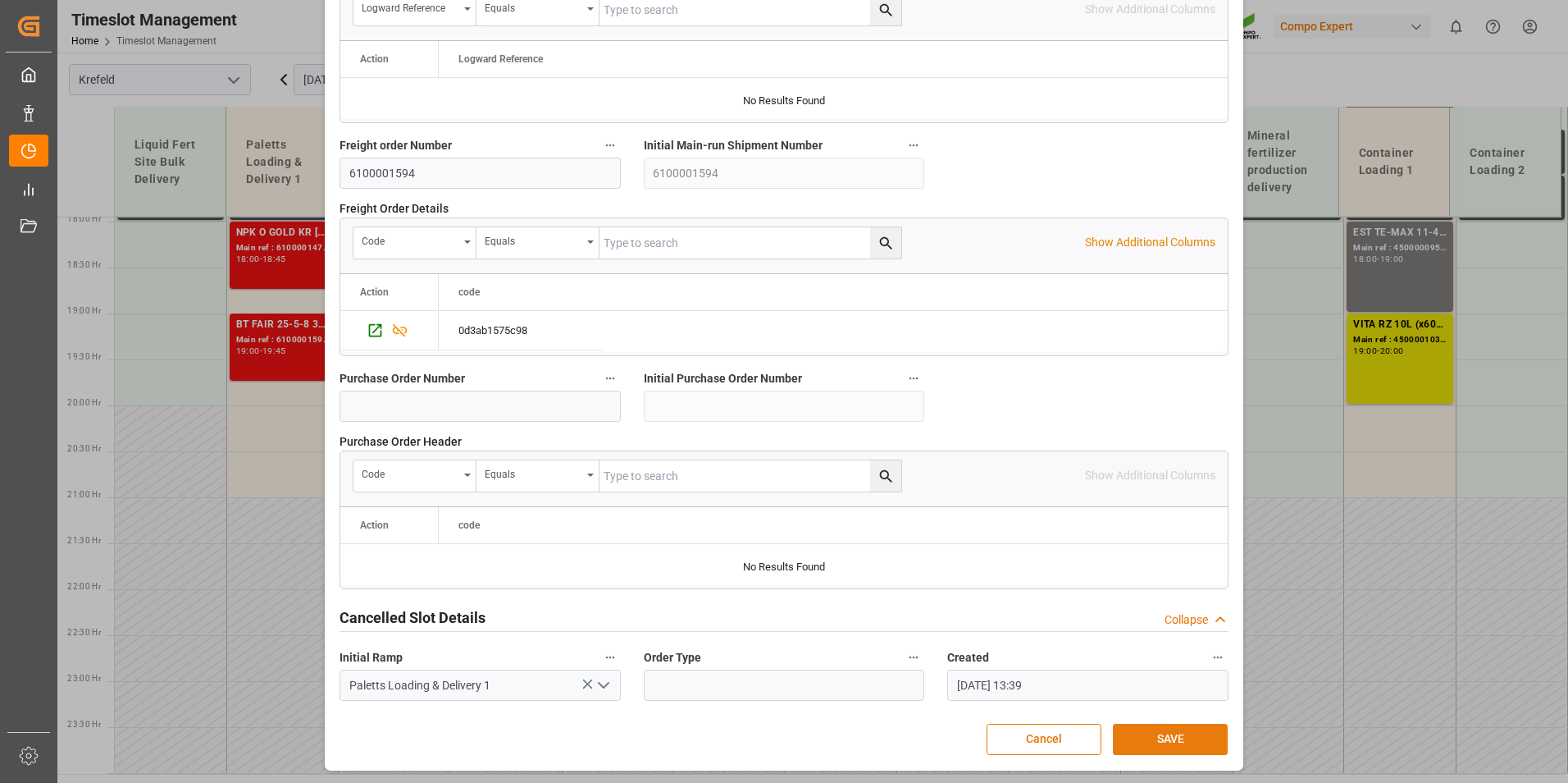
click at [1190, 736] on button "SAVE" at bounding box center [1170, 739] width 115 height 31
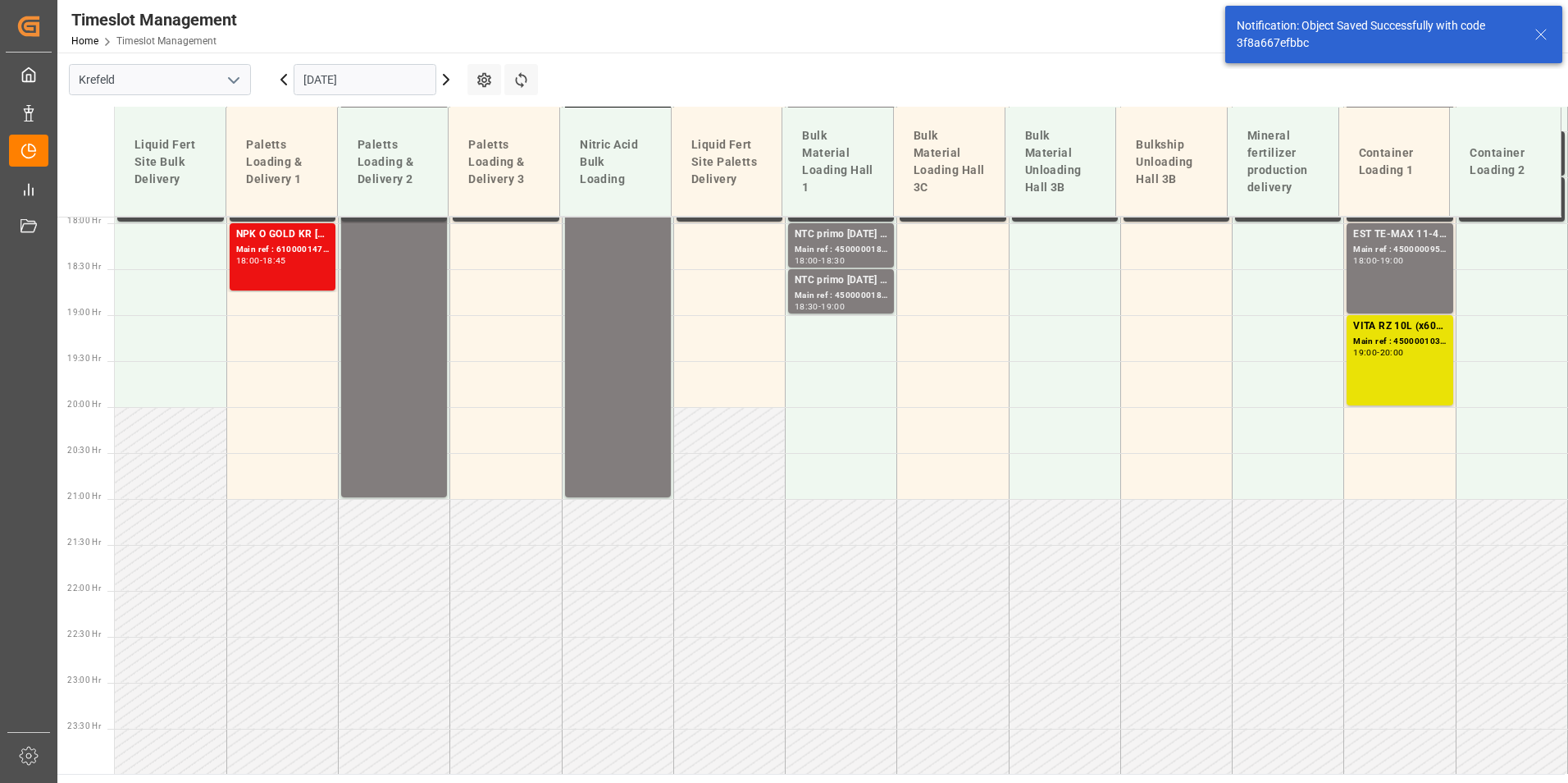
scroll to position [1650, 0]
